Goal: Communication & Community: Answer question/provide support

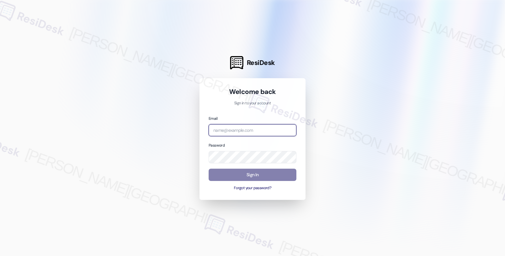
click at [231, 131] on input "email" at bounding box center [253, 130] width 88 height 12
type input "[EMAIL_ADDRESS][PERSON_NAME][DOMAIN_NAME]"
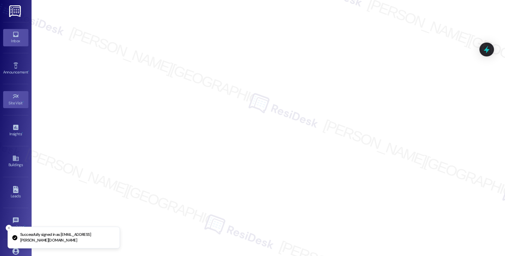
click at [18, 39] on div "Inbox" at bounding box center [16, 41] width 32 height 6
